Goal: Information Seeking & Learning: Understand process/instructions

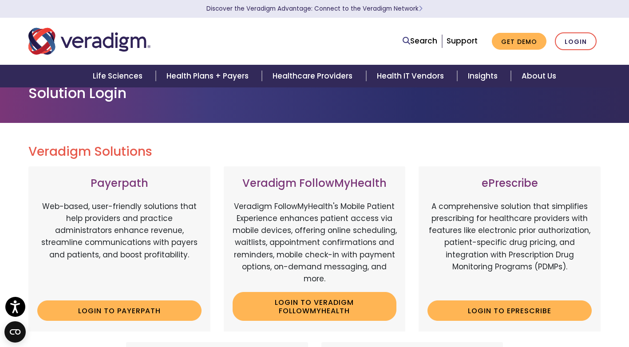
scroll to position [44, 0]
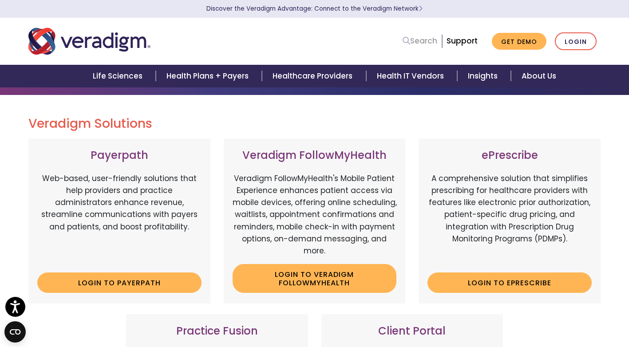
click at [414, 40] on link "Search" at bounding box center [420, 41] width 35 height 12
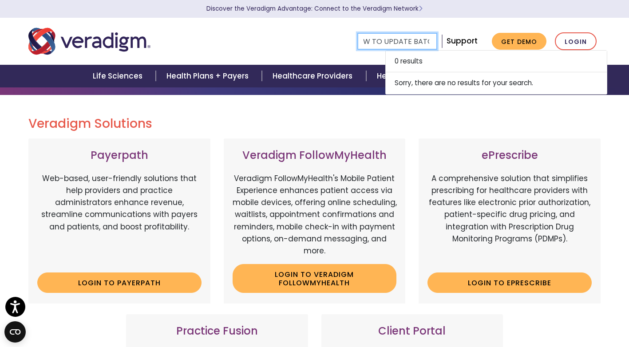
scroll to position [0, 16]
type input "HOW TO UPDATE BATCH"
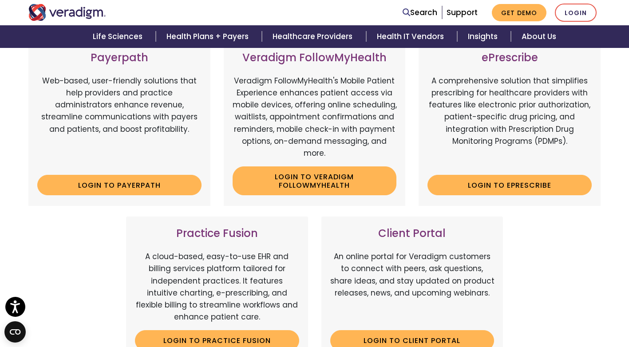
scroll to position [133, 0]
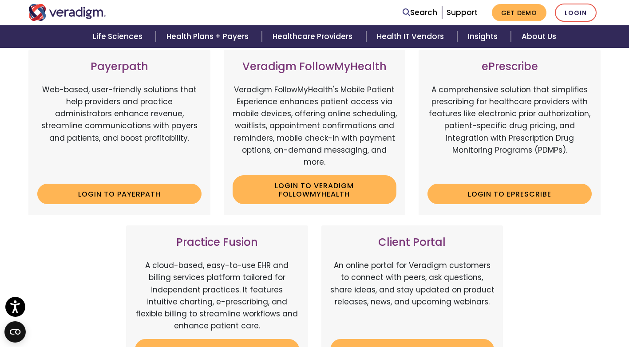
drag, startPoint x: 7, startPoint y: 52, endPoint x: 11, endPoint y: 45, distance: 8.2
click at [10, 46] on body "Accessibility Screen-Reader Guide, Feedback, and Issue Reporting | New window D…" at bounding box center [314, 127] width 629 height 347
